Goal: Use online tool/utility: Utilize a website feature to perform a specific function

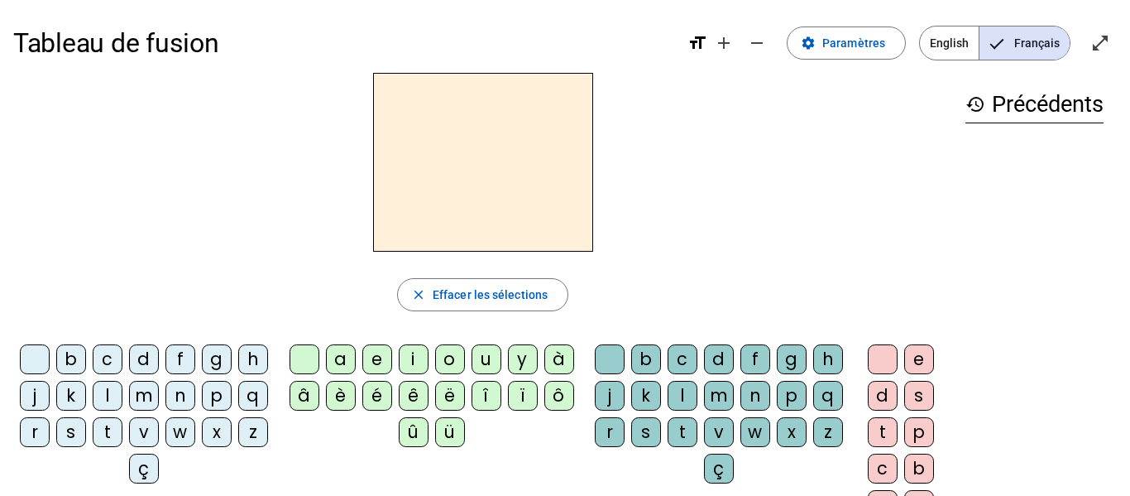
click at [159, 393] on div "m" at bounding box center [144, 396] width 30 height 30
click at [341, 362] on div "a" at bounding box center [341, 359] width 30 height 30
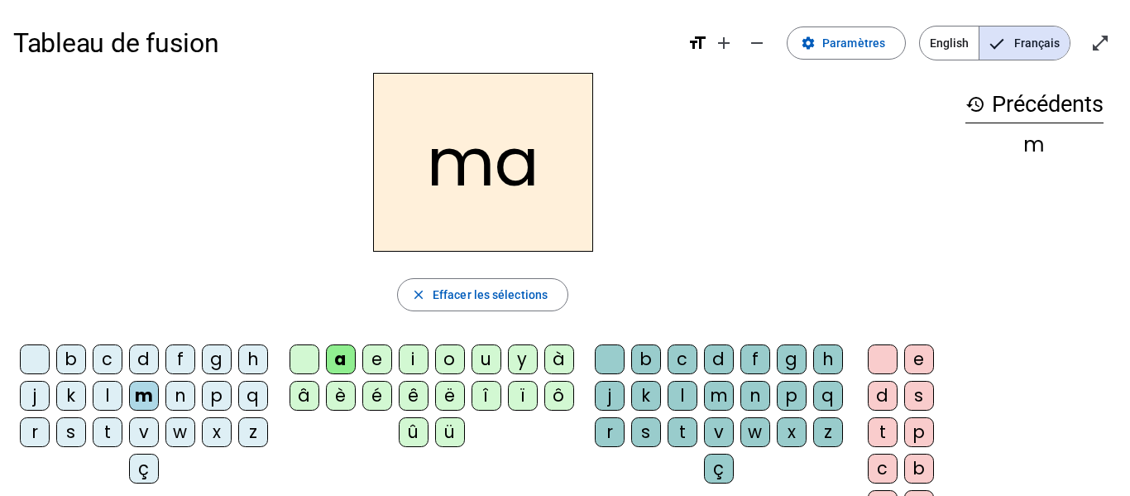
click at [122, 432] on div "t" at bounding box center [108, 432] width 30 height 30
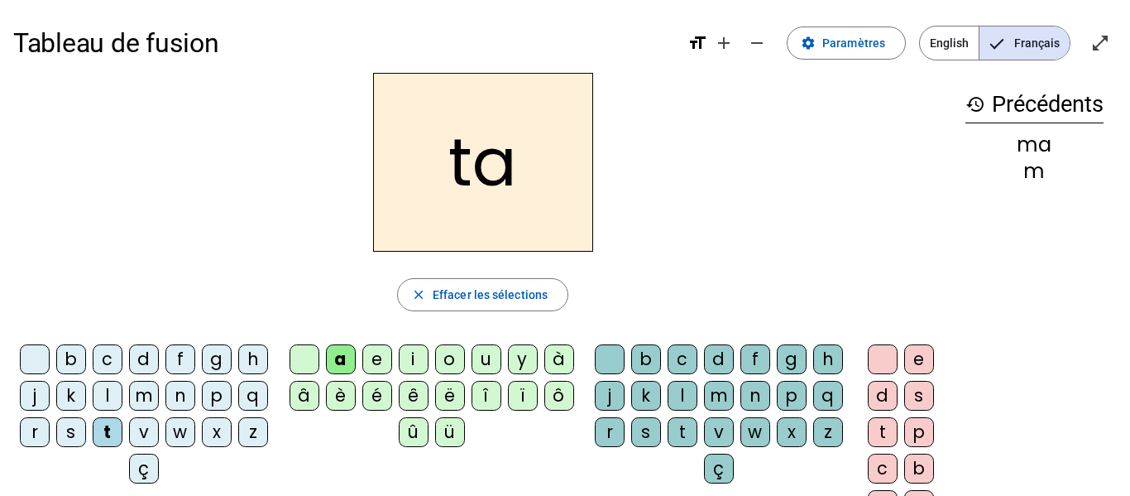
click at [122, 394] on div "l" at bounding box center [108, 396] width 30 height 30
click at [661, 431] on div "s" at bounding box center [646, 432] width 30 height 30
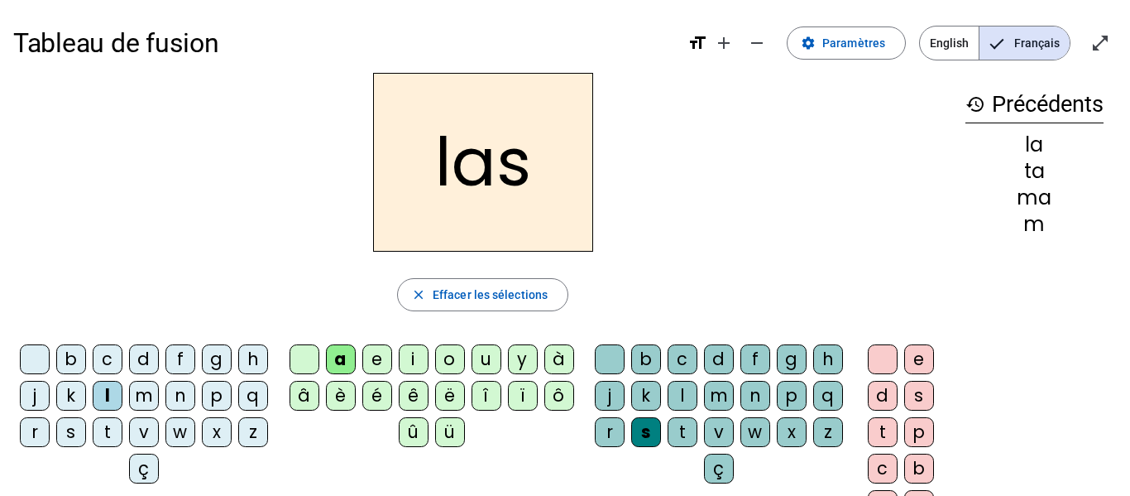
click at [230, 362] on div "g" at bounding box center [217, 359] width 30 height 30
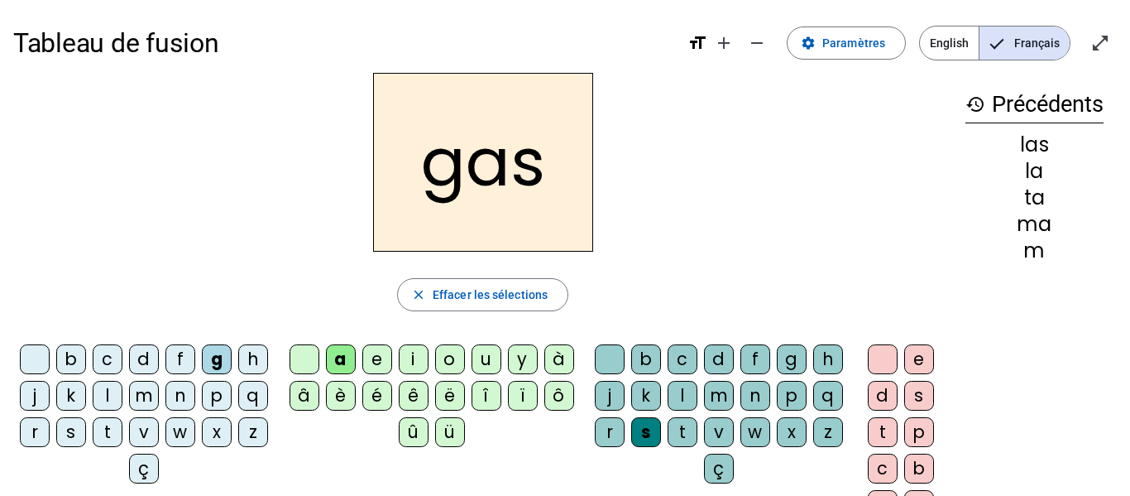
click at [122, 423] on div "t" at bounding box center [108, 432] width 30 height 30
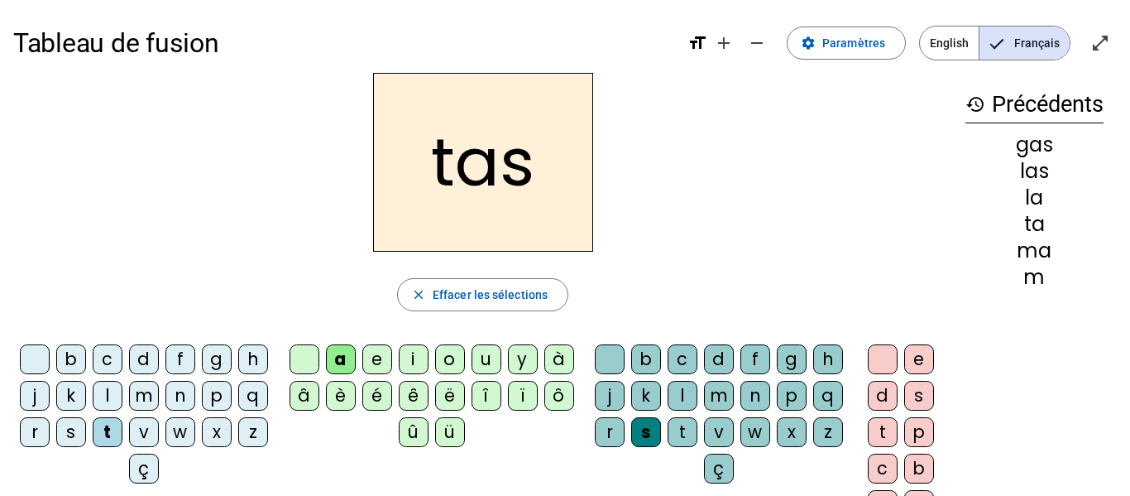
click at [625, 357] on div at bounding box center [610, 359] width 30 height 30
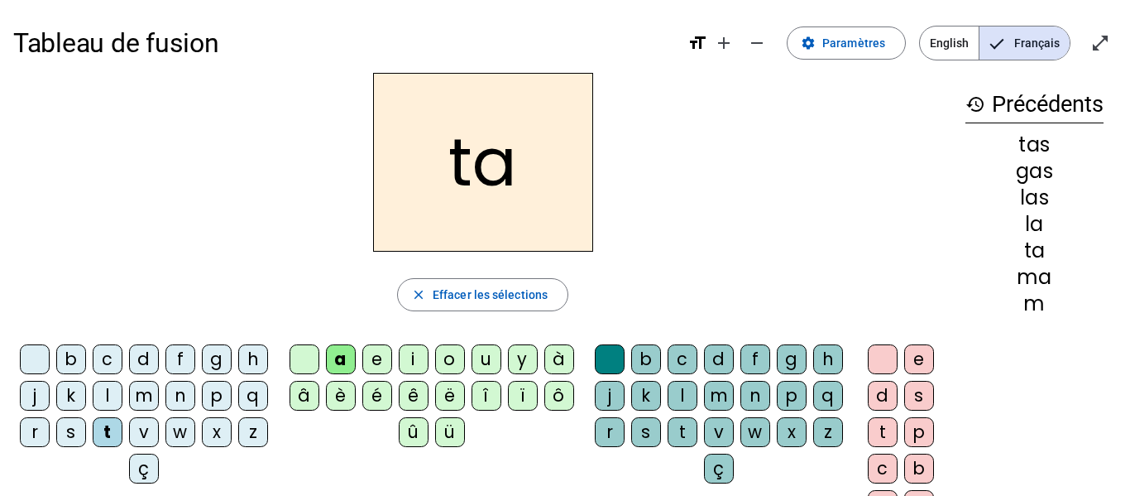
click at [122, 392] on div "l" at bounding box center [108, 396] width 30 height 30
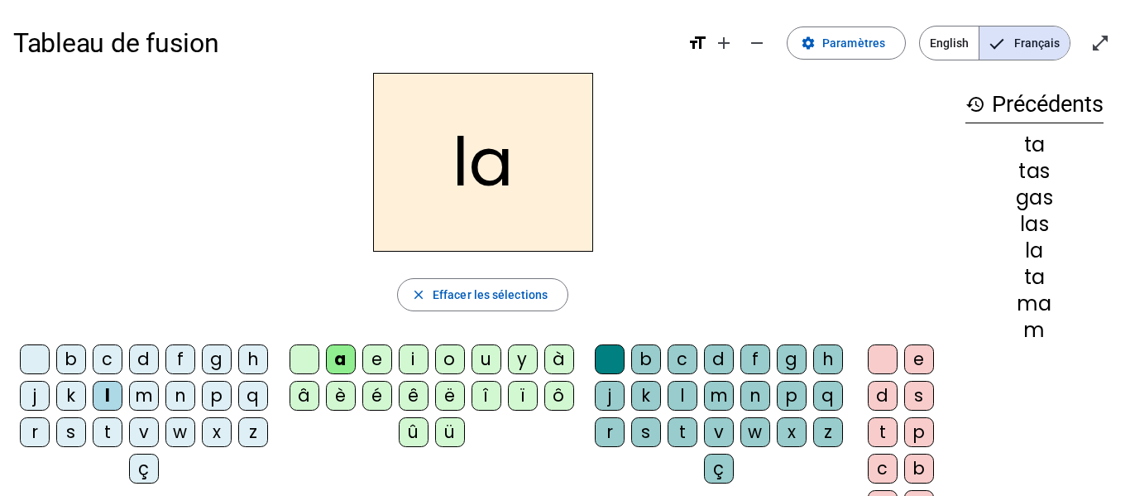
click at [86, 430] on div "s" at bounding box center [71, 432] width 30 height 30
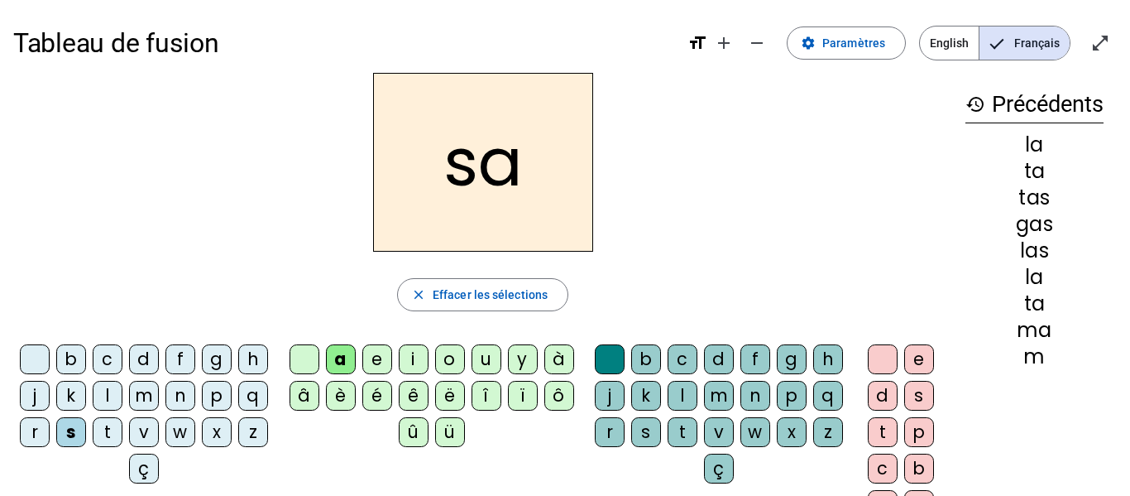
click at [697, 392] on div "l" at bounding box center [683, 396] width 30 height 30
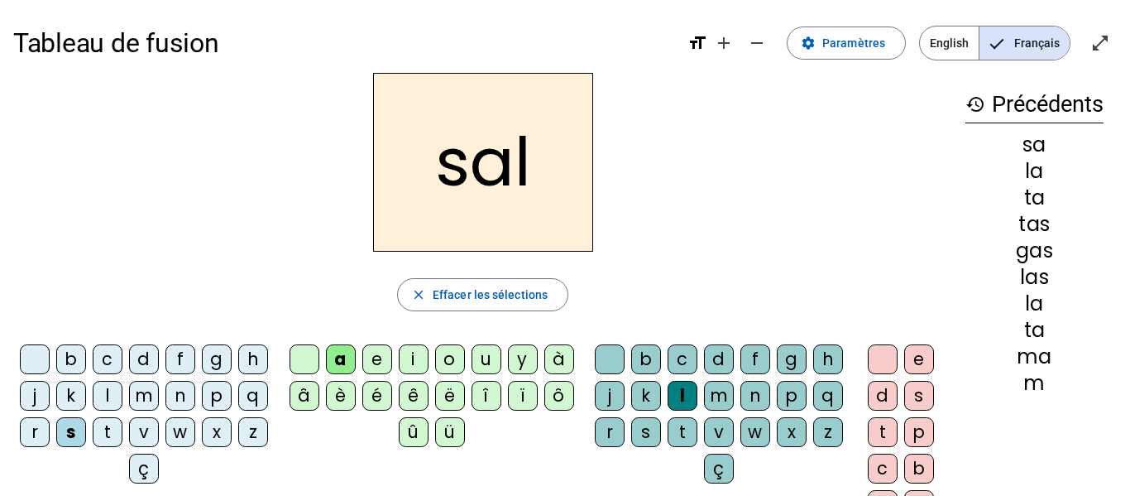
click at [734, 395] on div "m" at bounding box center [719, 396] width 30 height 30
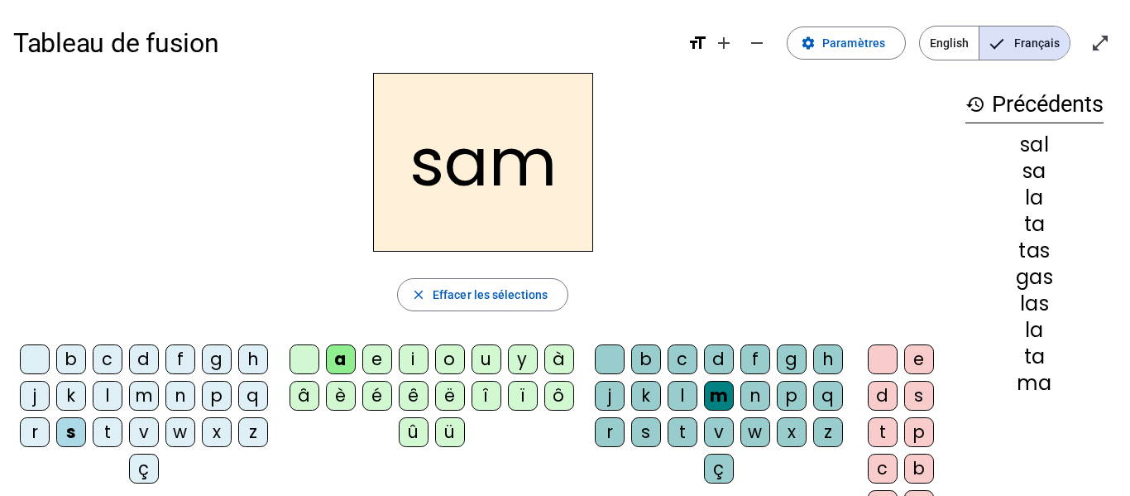
click at [697, 386] on div "l" at bounding box center [683, 396] width 30 height 30
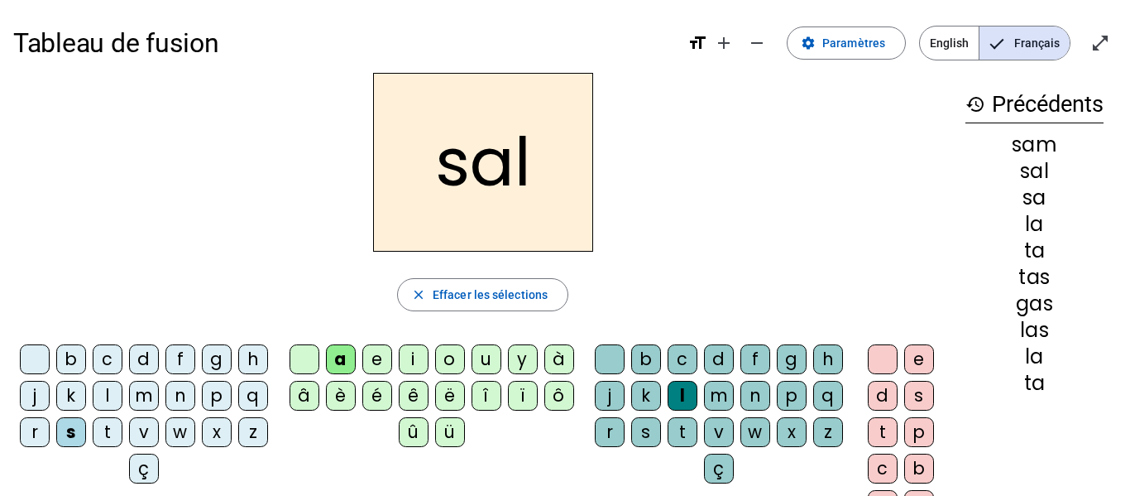
click at [159, 398] on div "m" at bounding box center [144, 396] width 30 height 30
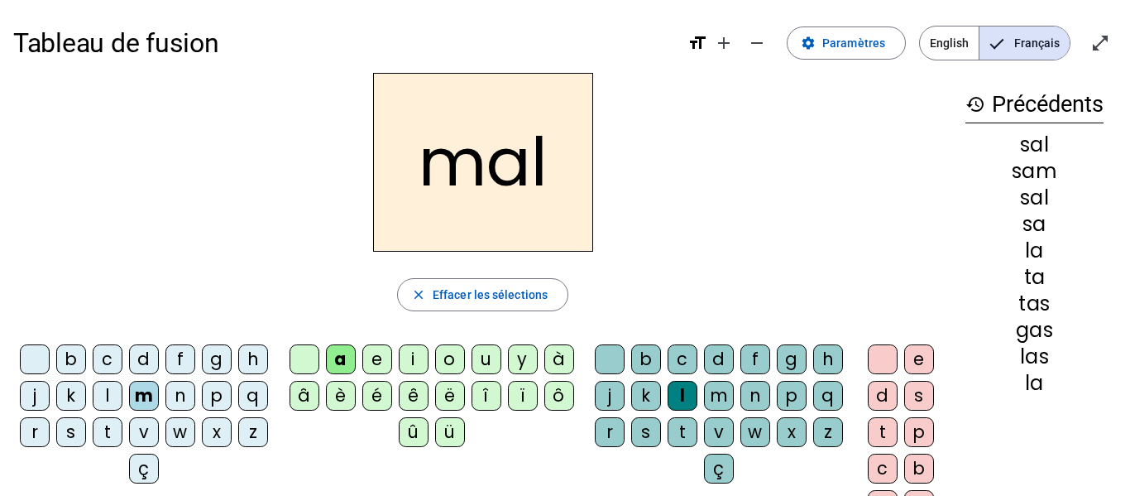
click at [86, 361] on div "b" at bounding box center [71, 359] width 30 height 30
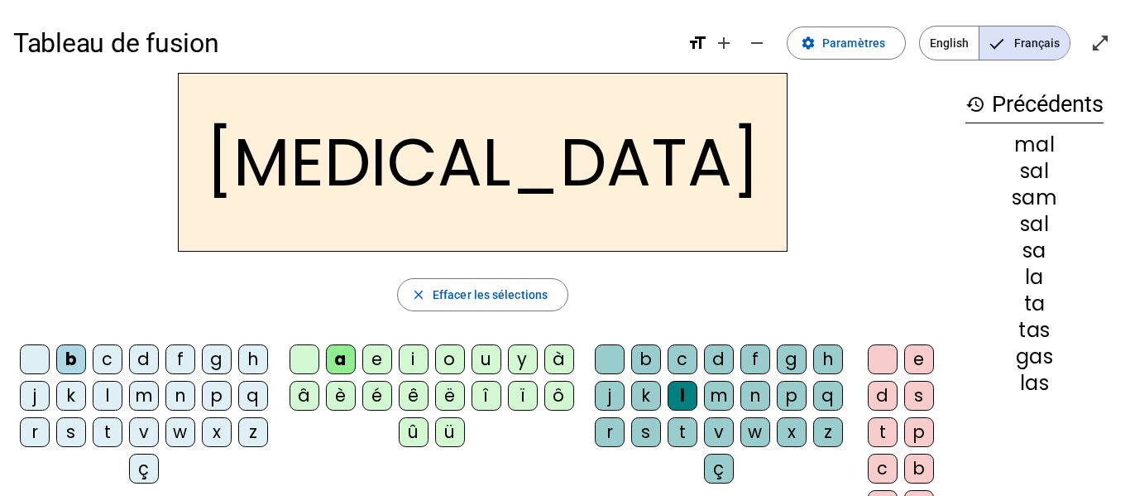
click at [661, 426] on div "s" at bounding box center [646, 432] width 30 height 30
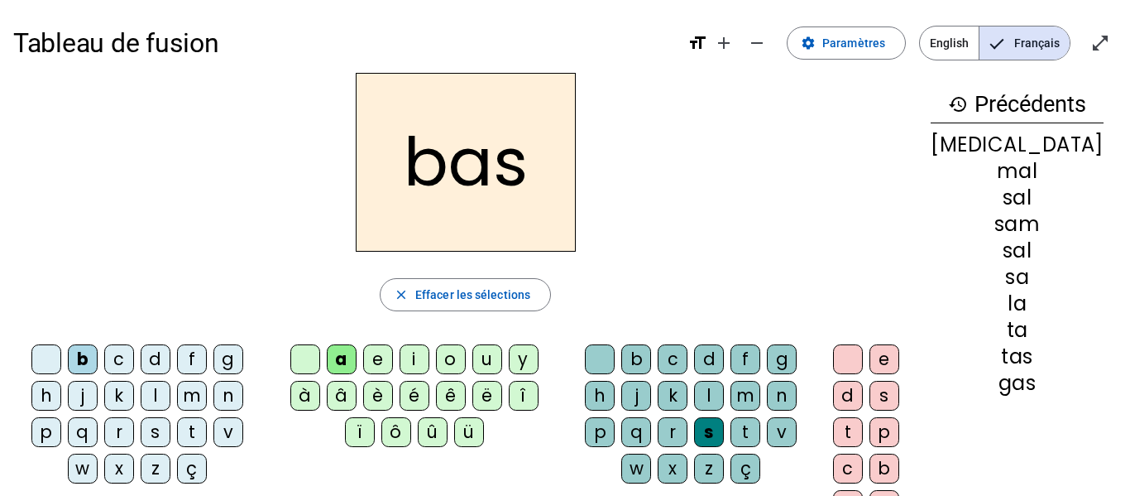
click at [53, 429] on div "p" at bounding box center [46, 432] width 30 height 30
